Goal: Task Accomplishment & Management: Use online tool/utility

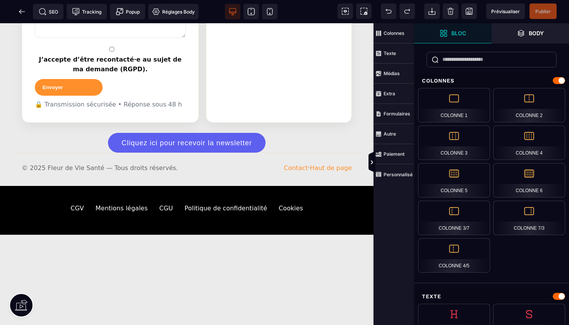
scroll to position [1499, 0]
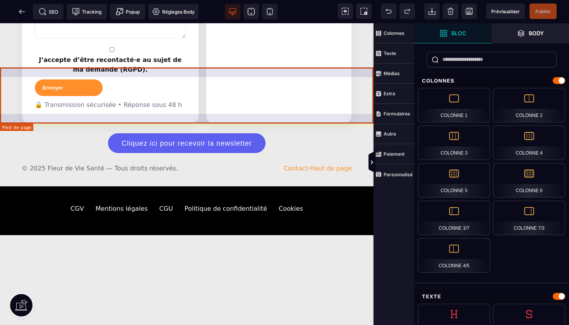
click at [217, 186] on footer "CGV Mentions légales CGU Politique de confidentialité Cookies" at bounding box center [187, 210] width 374 height 49
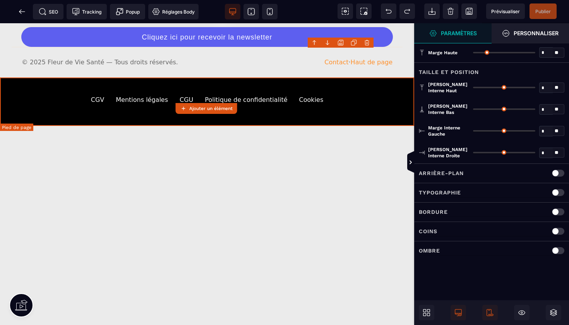
type input "*"
type input "**"
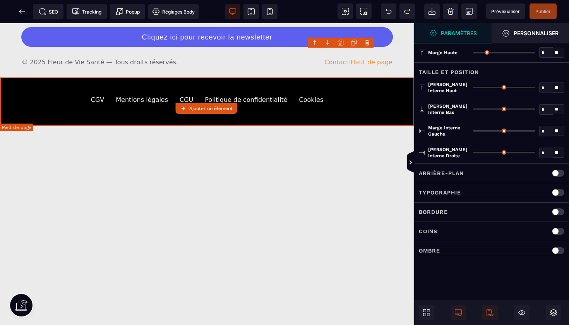
type input "**"
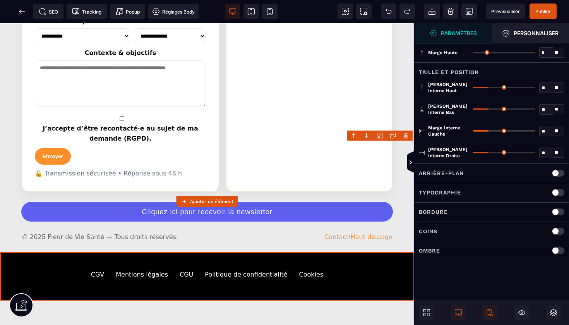
scroll to position [1308, 0]
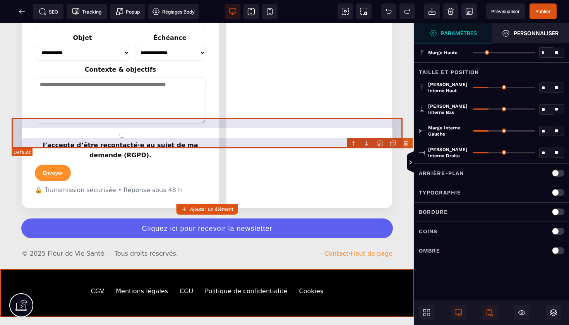
click at [301, 238] on footer "© 2025 Fleur de Vie Santé — Tous droits réservés. Contact · Haut de page" at bounding box center [207, 253] width 391 height 31
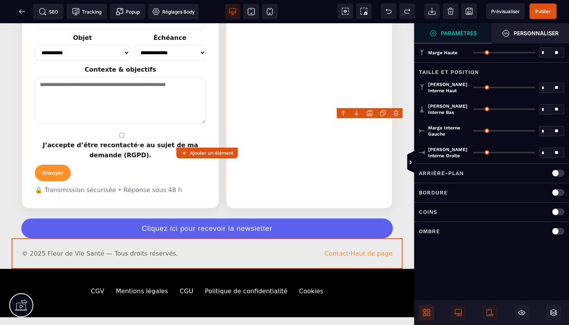
click at [427, 315] on icon at bounding box center [428, 314] width 3 height 3
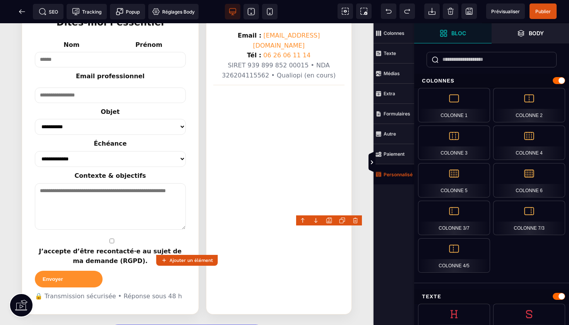
click at [399, 177] on span "Personnalisé" at bounding box center [394, 174] width 41 height 20
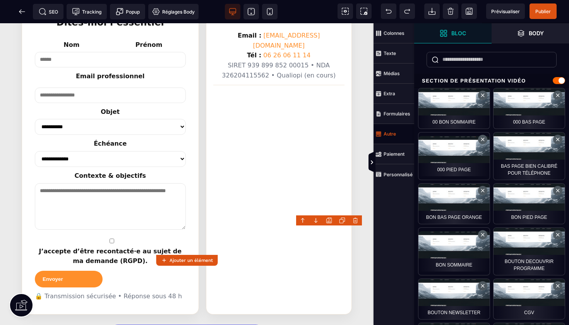
click at [391, 136] on strong "Autre" at bounding box center [390, 134] width 12 height 6
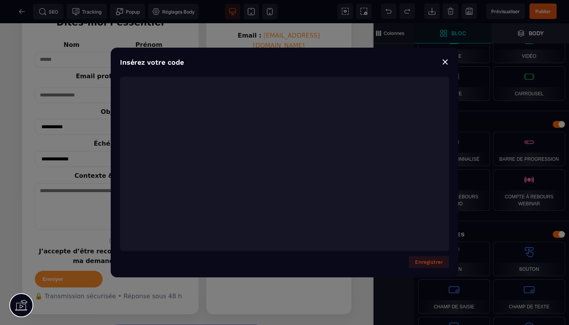
scroll to position [1139, 0]
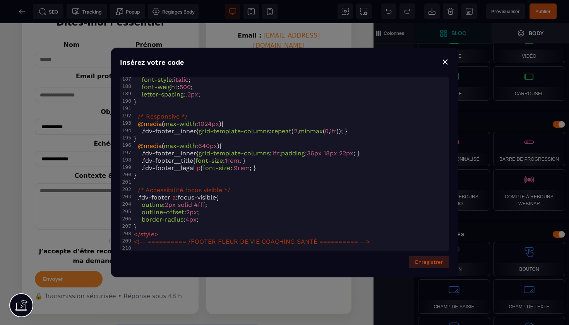
click at [437, 261] on button "Enregistrer" at bounding box center [429, 262] width 40 height 12
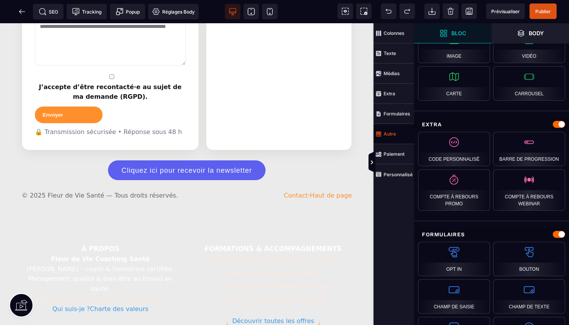
scroll to position [1471, 0]
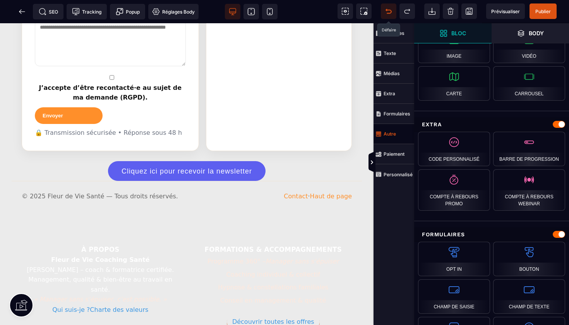
click at [392, 10] on icon at bounding box center [389, 11] width 8 height 8
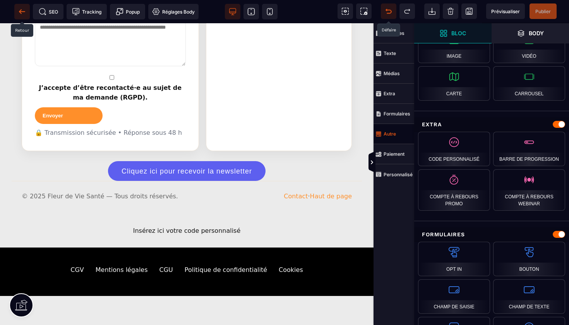
click at [19, 12] on icon at bounding box center [22, 11] width 6 height 0
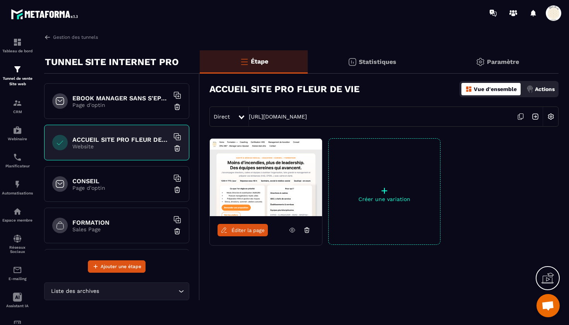
click at [134, 181] on h6 "CONSEIL" at bounding box center [120, 180] width 97 height 7
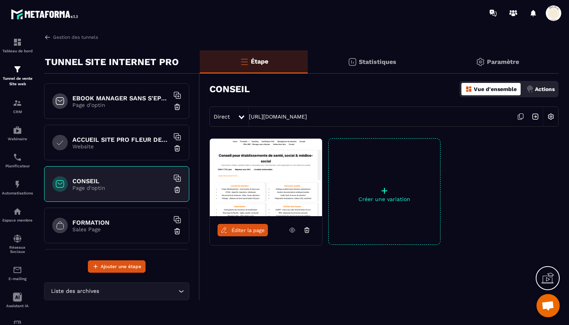
click at [244, 229] on span "Éditer la page" at bounding box center [248, 230] width 33 height 6
